Goal: Task Accomplishment & Management: Manage account settings

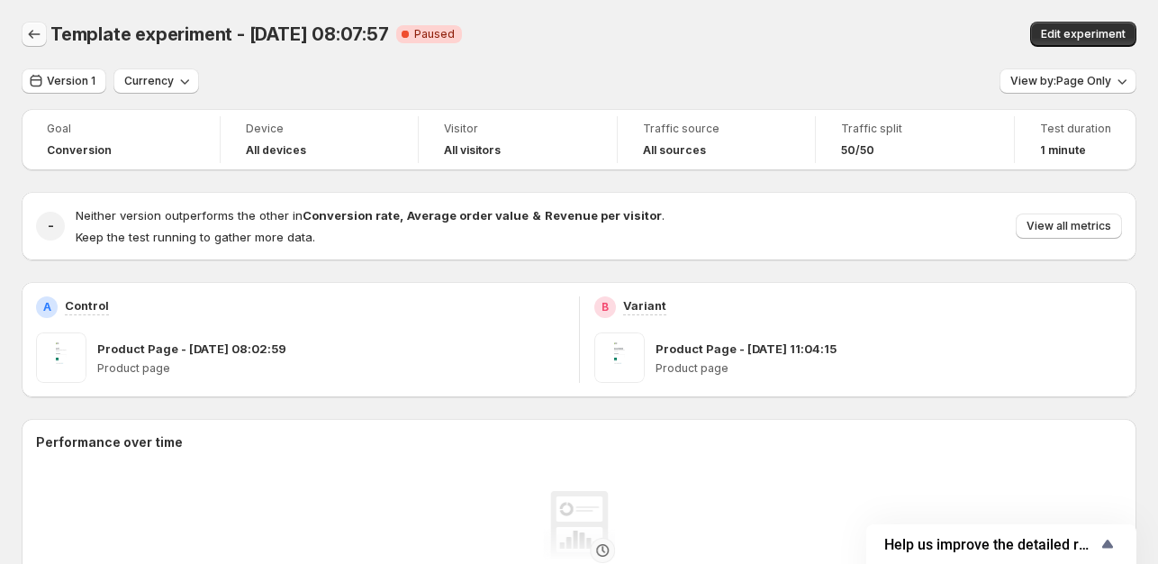
click at [34, 40] on icon "Back" at bounding box center [34, 34] width 18 height 18
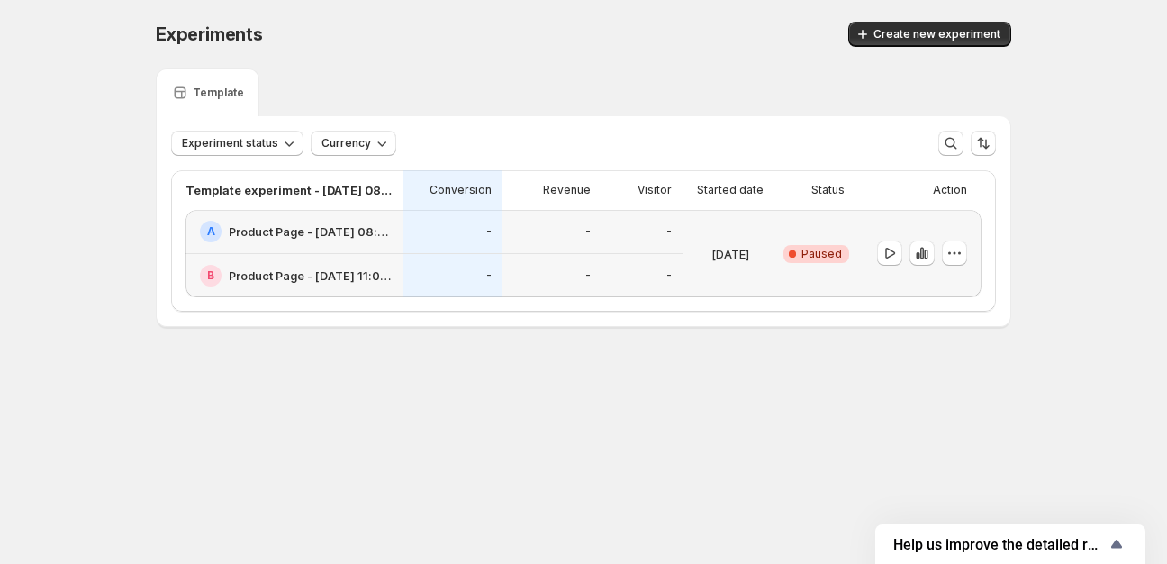
click at [937, 244] on div at bounding box center [922, 253] width 90 height 26
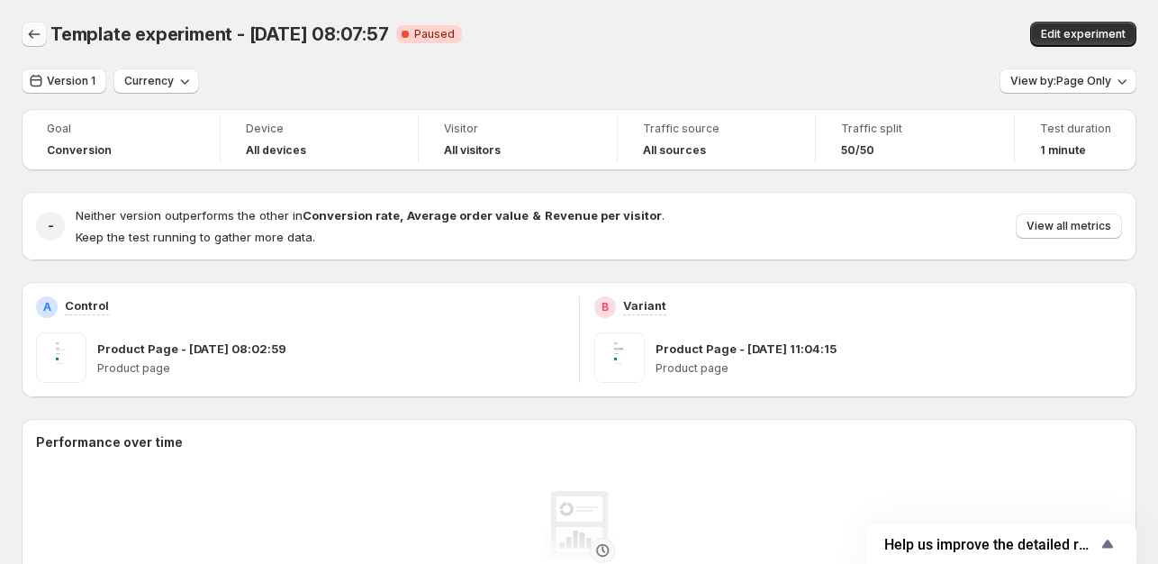
click at [33, 39] on icon "Back" at bounding box center [34, 34] width 18 height 18
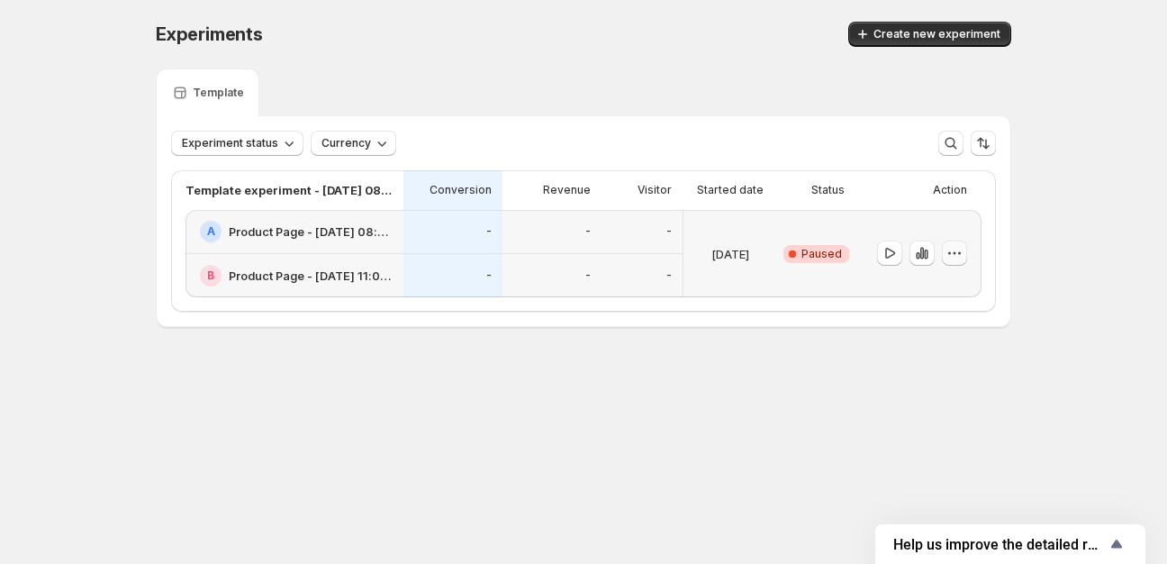
click at [955, 253] on icon "button" at bounding box center [955, 253] width 3 height 3
click at [941, 358] on span "End experiment" at bounding box center [965, 351] width 87 height 14
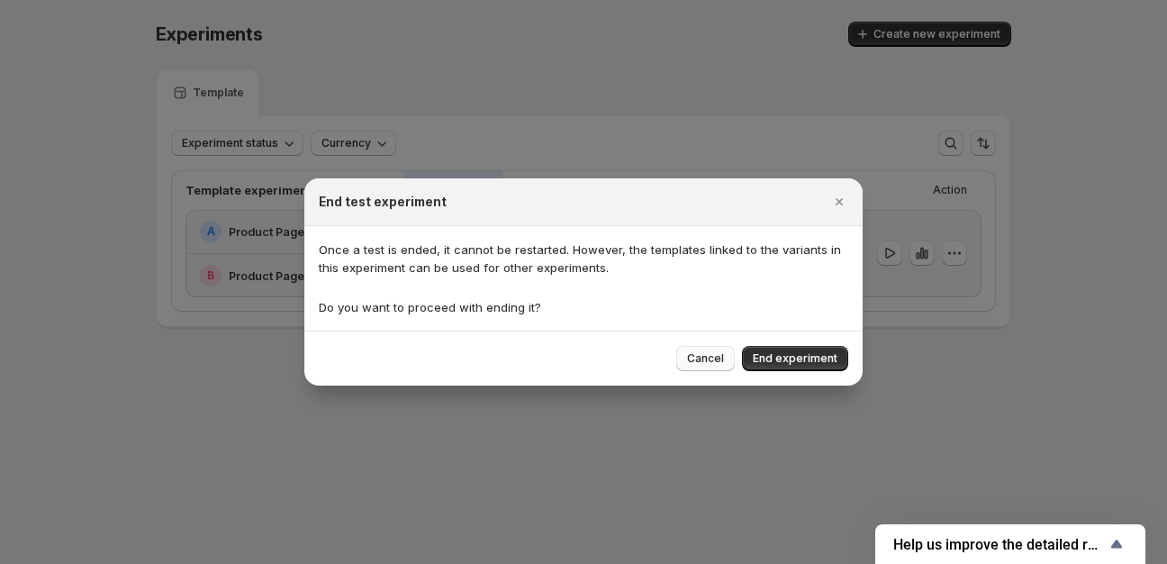
click at [705, 368] on button "Cancel" at bounding box center [705, 358] width 59 height 25
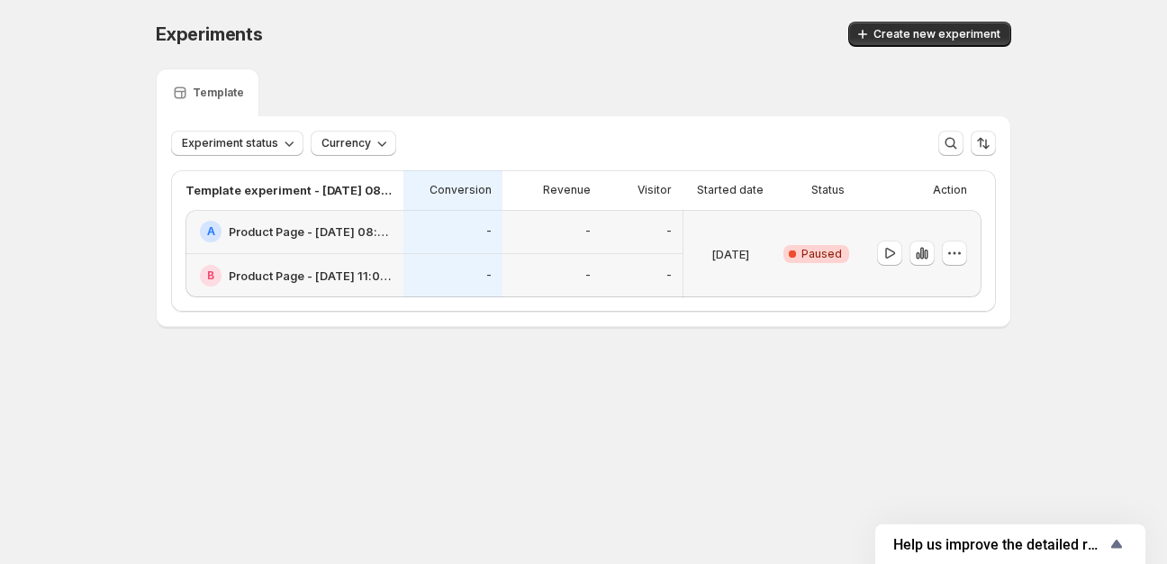
click at [572, 261] on div "-" at bounding box center [552, 276] width 99 height 44
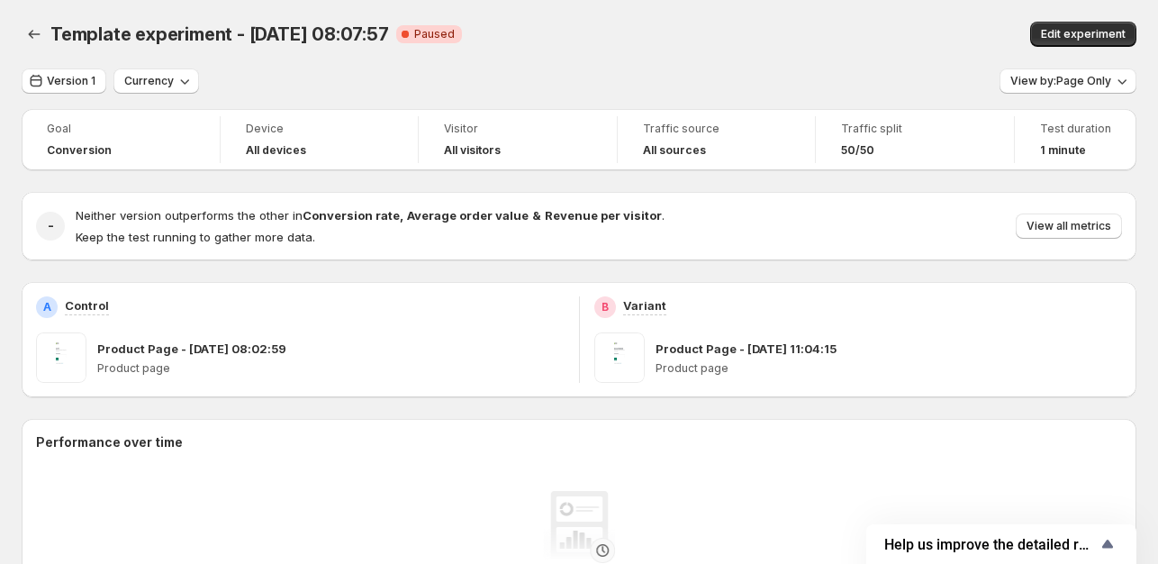
click at [295, 352] on div "Product Page - [DATE] 08:02:59" at bounding box center [330, 349] width 467 height 18
click at [1088, 31] on span "Edit experiment" at bounding box center [1083, 34] width 85 height 14
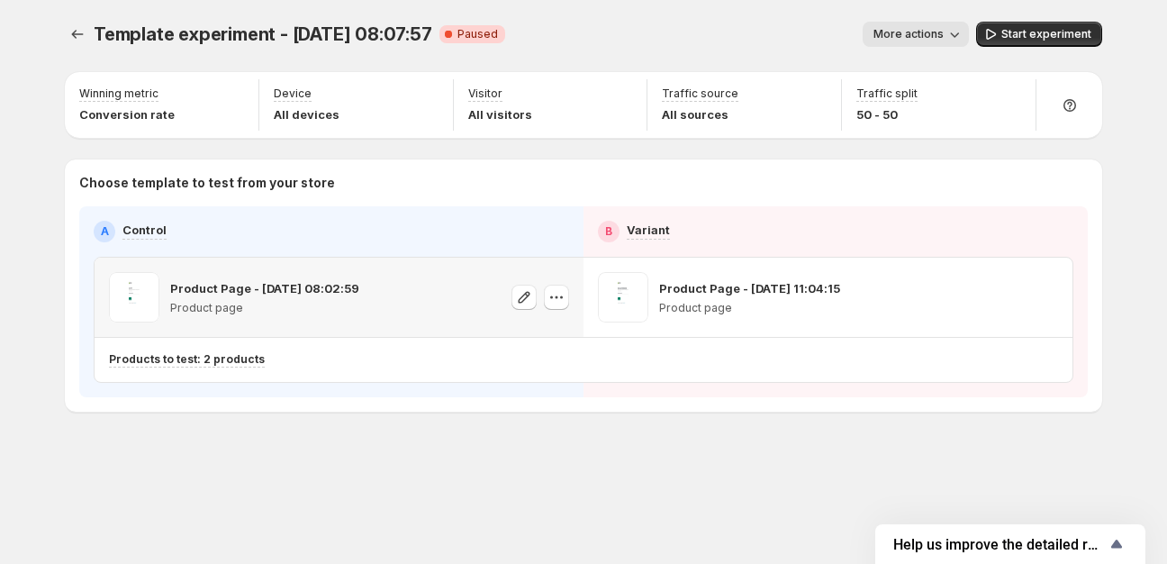
click at [543, 297] on div at bounding box center [541, 297] width 58 height 50
click at [557, 305] on icon "button" at bounding box center [557, 297] width 18 height 18
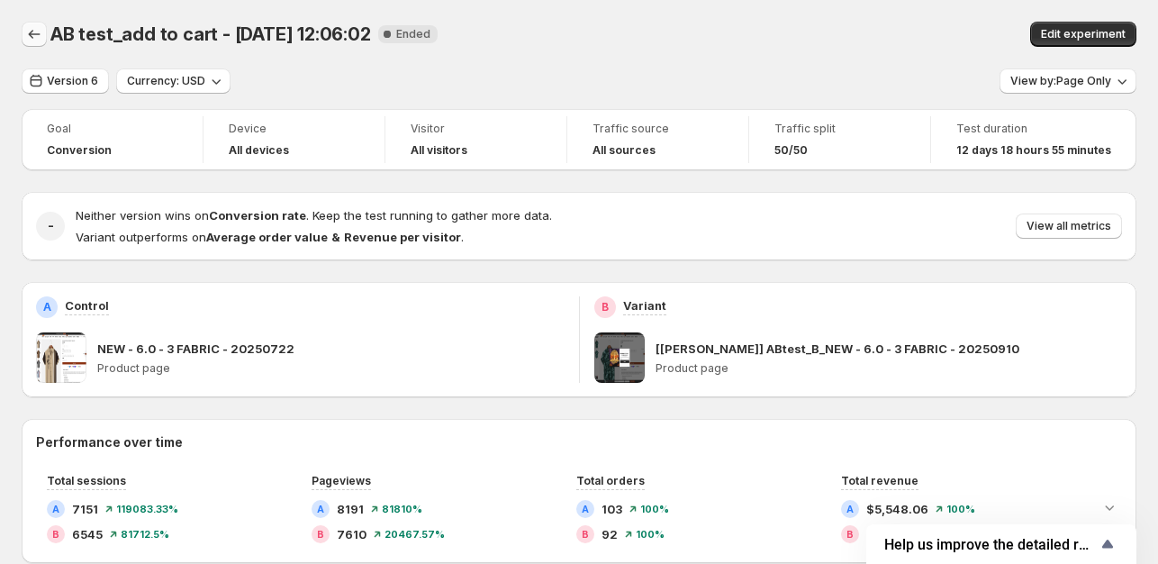
click at [31, 35] on icon "Back" at bounding box center [35, 34] width 12 height 9
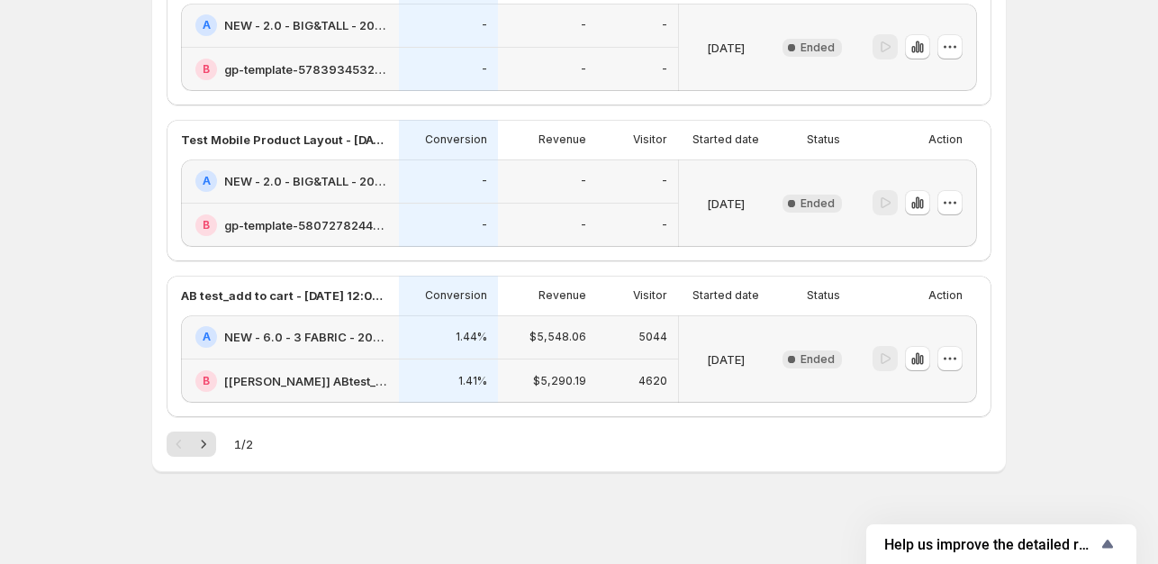
scroll to position [2842, 0]
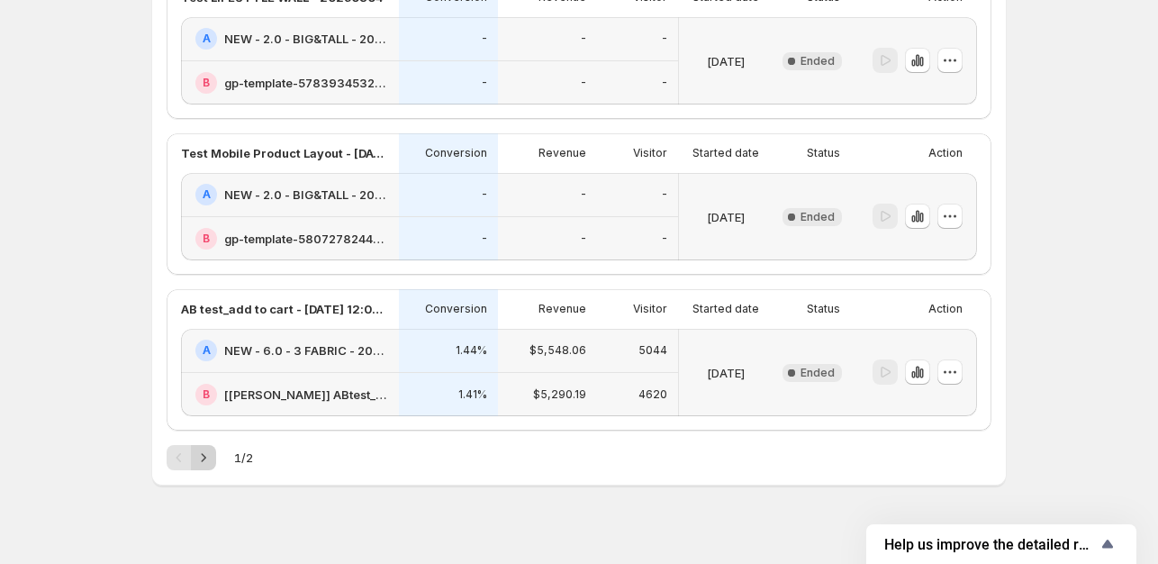
click at [207, 462] on button "Next" at bounding box center [203, 457] width 25 height 25
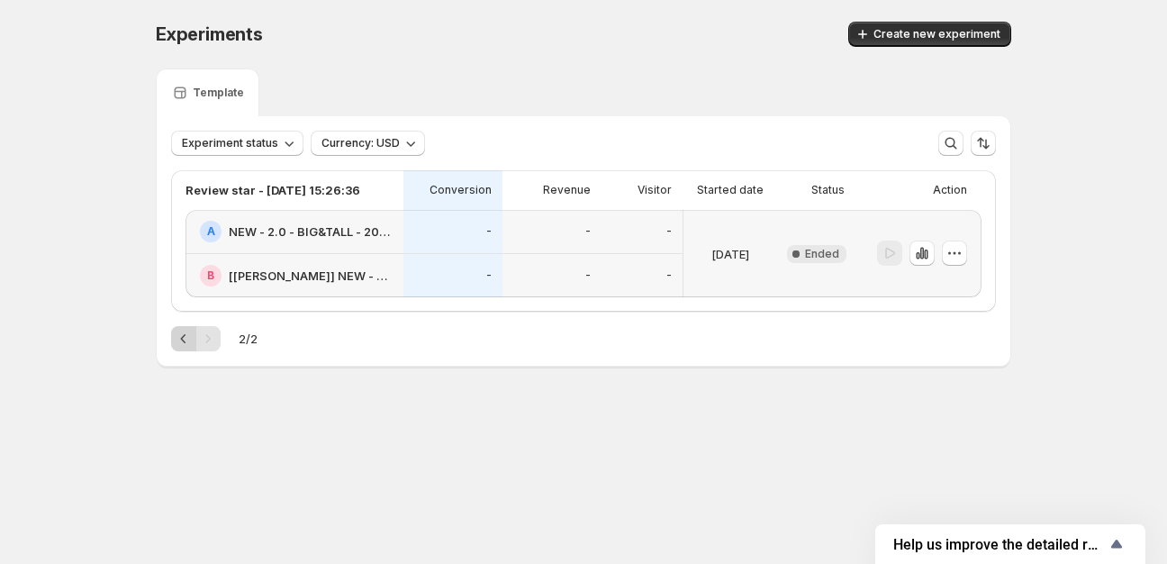
click at [184, 332] on icon "Previous" at bounding box center [184, 339] width 18 height 18
